Goal: Navigation & Orientation: Find specific page/section

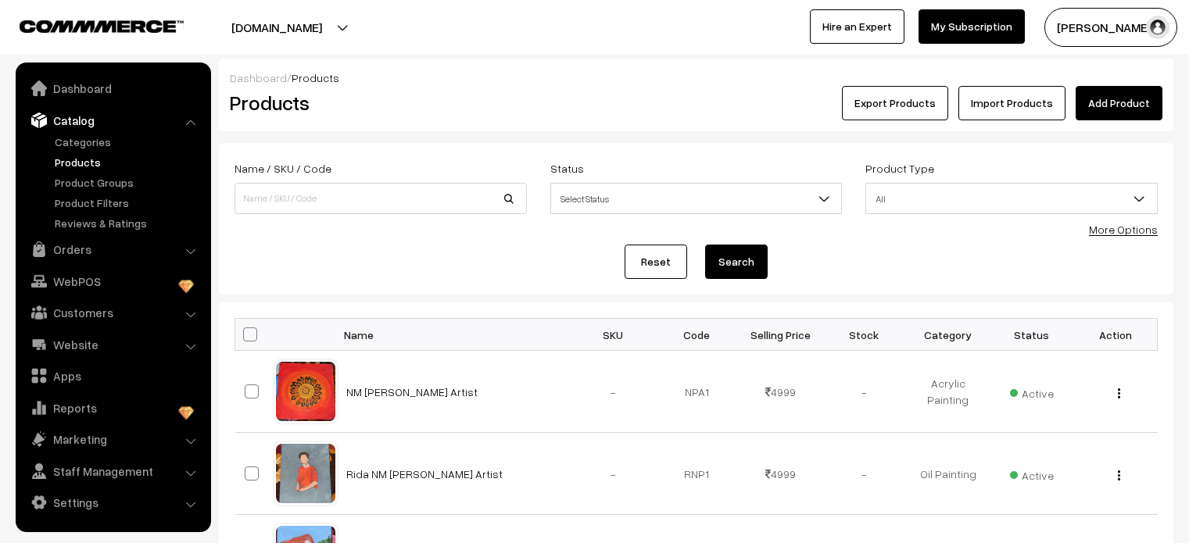
scroll to position [75, 0]
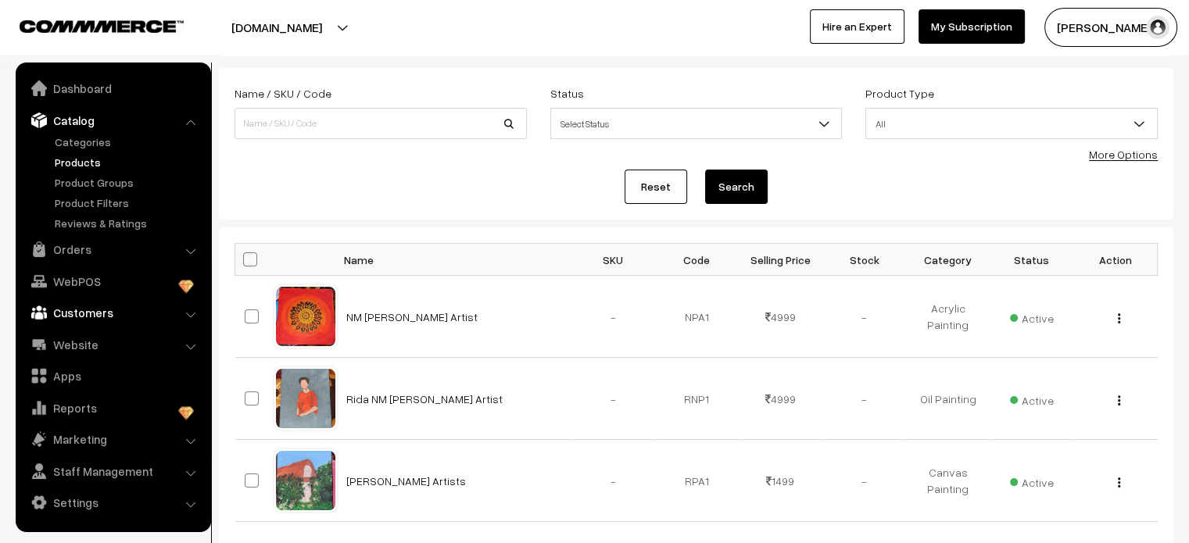
click at [76, 309] on link "Customers" at bounding box center [113, 313] width 186 height 28
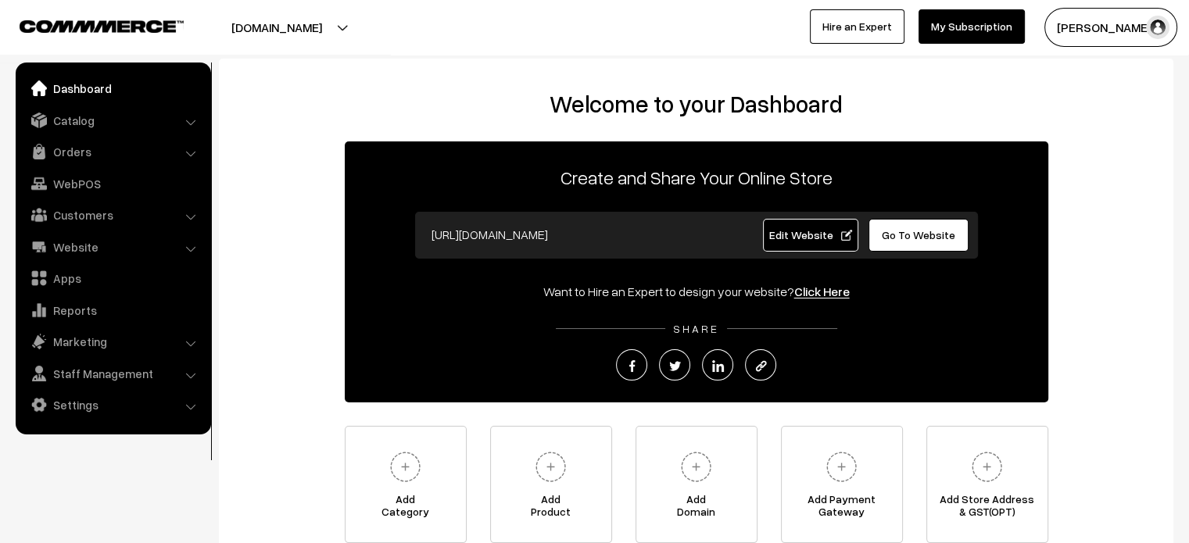
click at [808, 235] on span "Edit Website" at bounding box center [811, 234] width 84 height 13
click at [66, 255] on link "Website" at bounding box center [113, 247] width 186 height 28
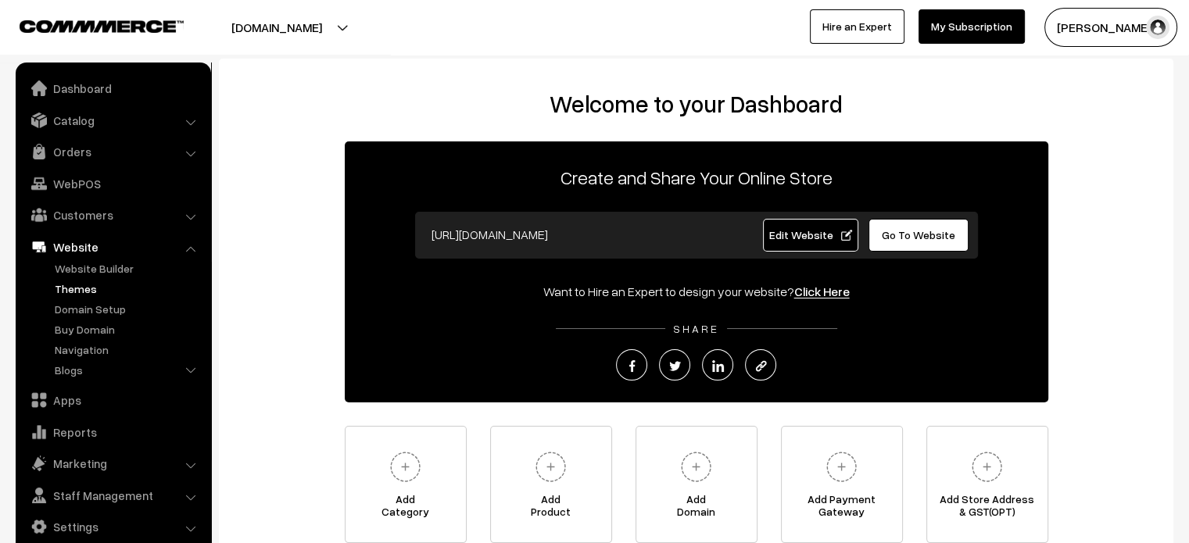
click at [74, 296] on link "Themes" at bounding box center [128, 289] width 155 height 16
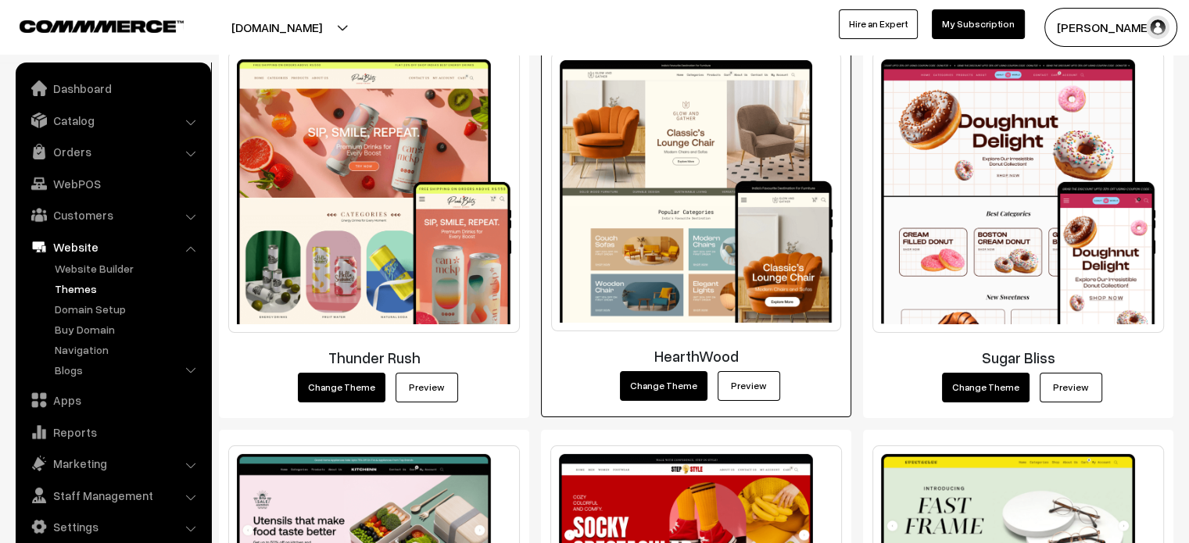
scroll to position [303, 0]
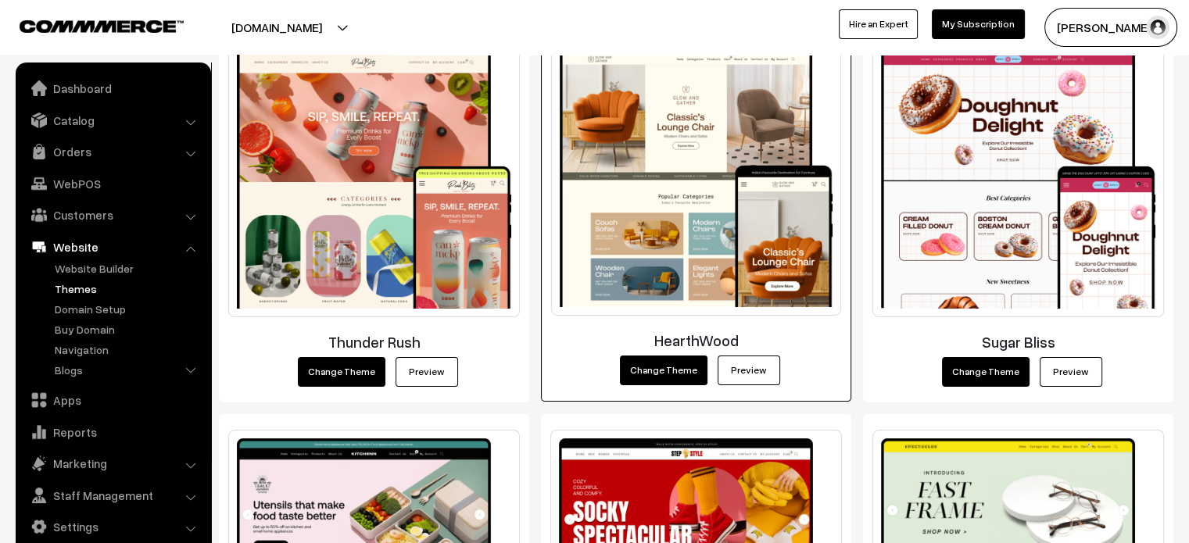
click at [741, 366] on link "Preview" at bounding box center [749, 371] width 63 height 30
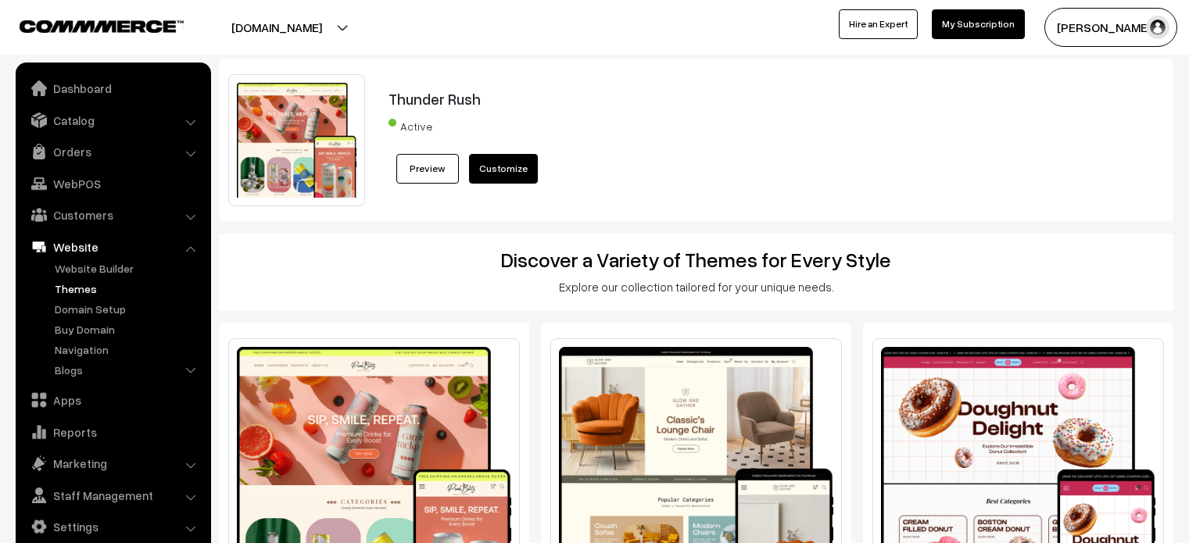
scroll to position [303, 0]
